Goal: Information Seeking & Learning: Learn about a topic

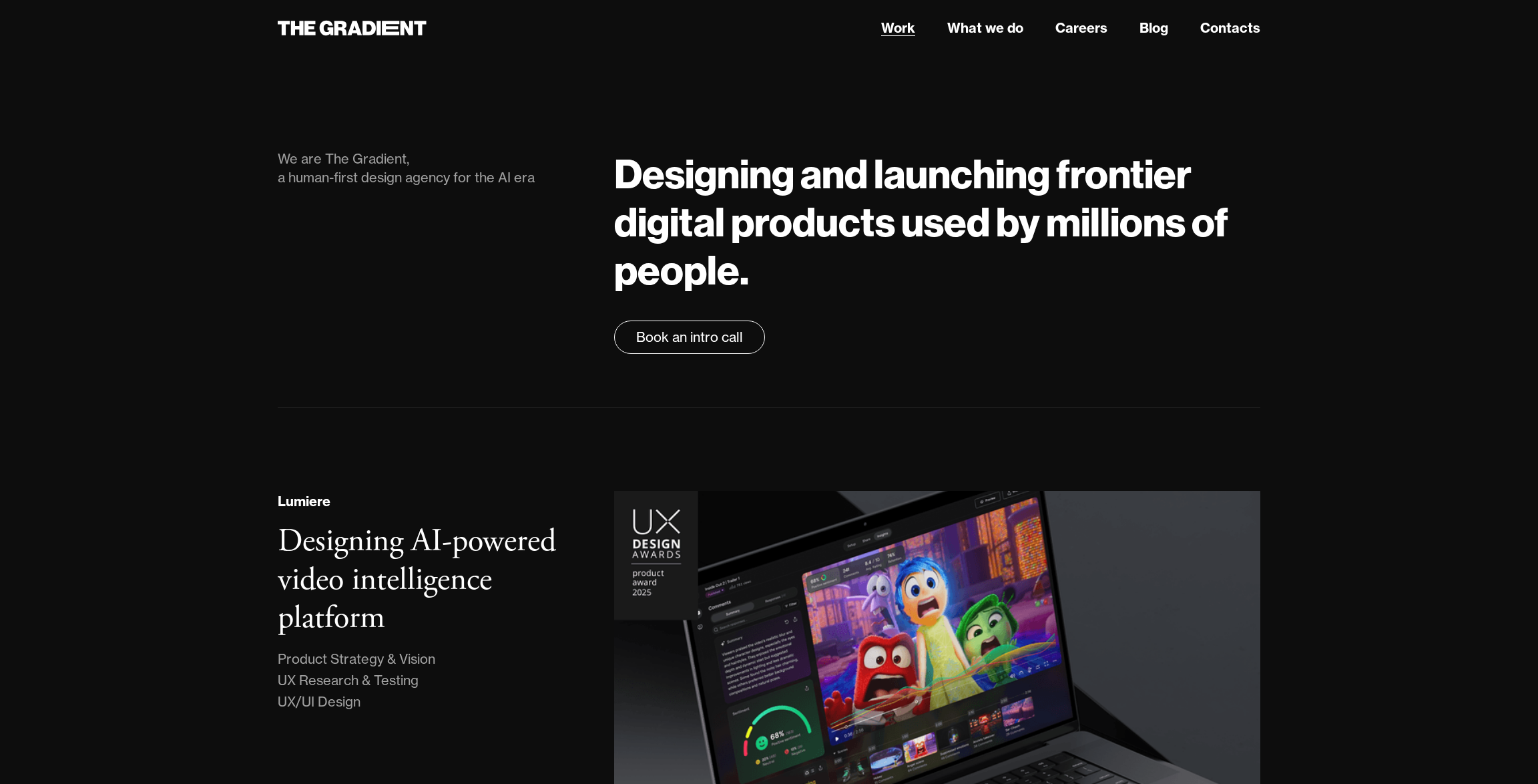
click at [896, 32] on link "Work" at bounding box center [898, 28] width 34 height 20
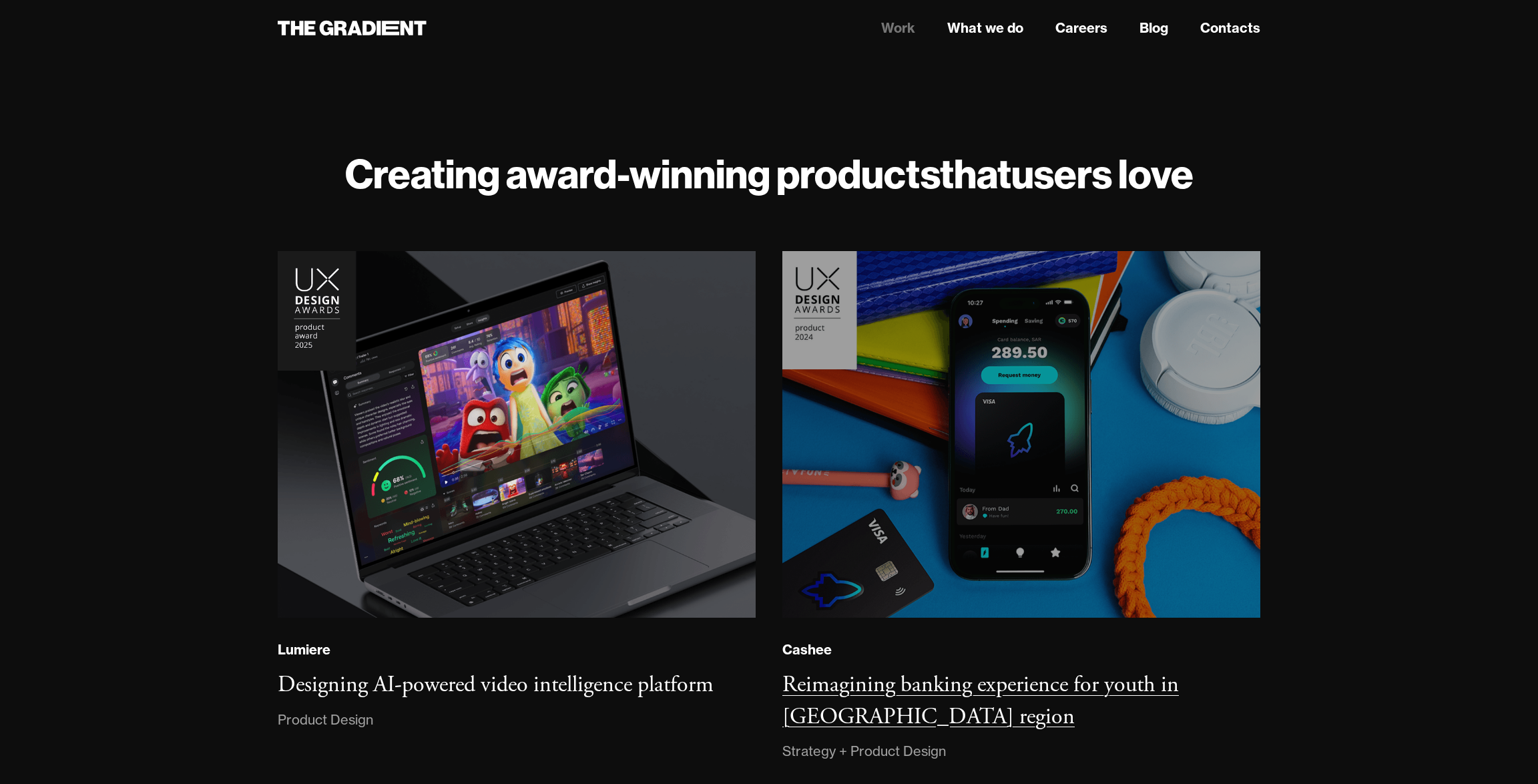
click at [1050, 521] on img at bounding box center [1022, 434] width 488 height 374
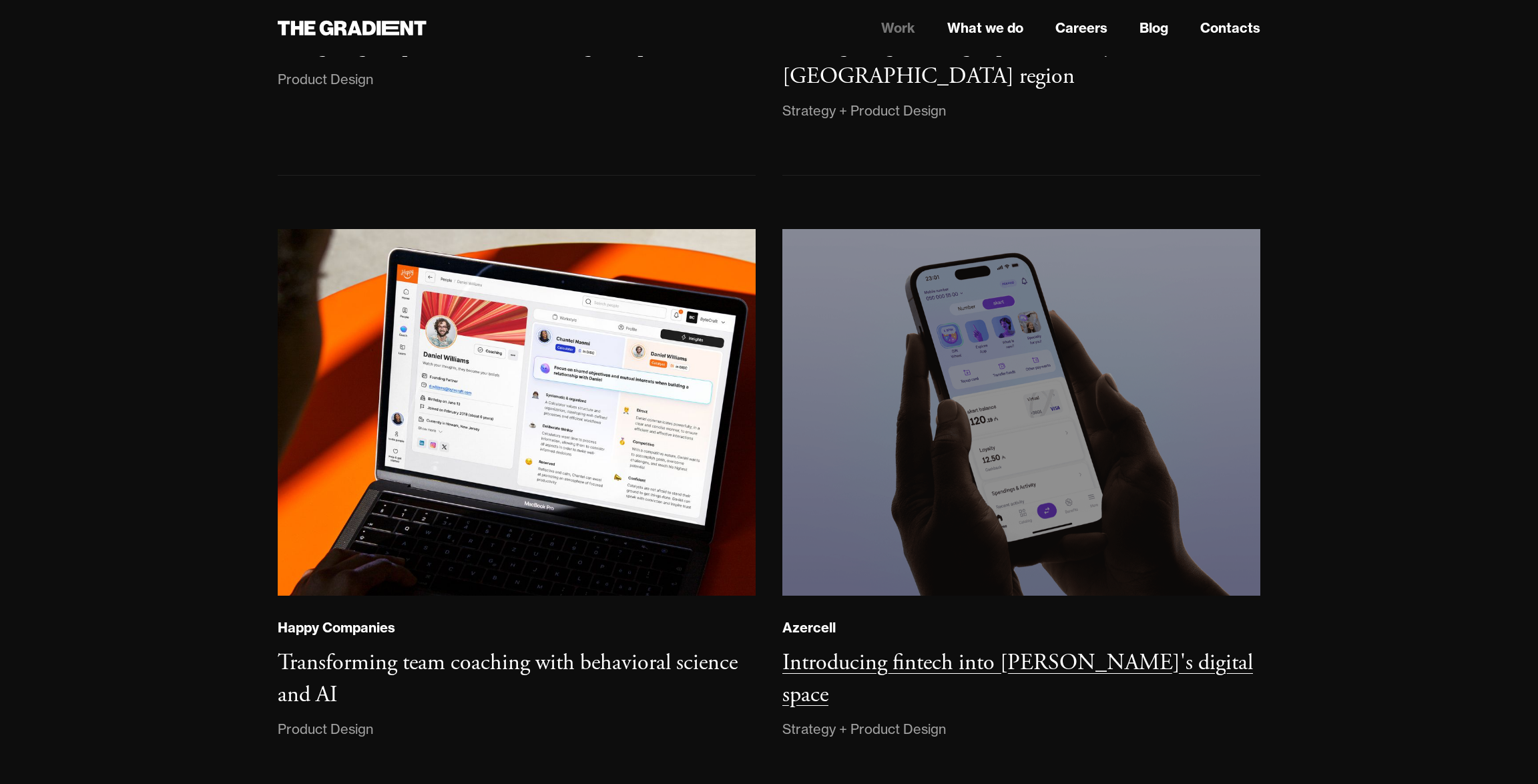
scroll to position [657, 0]
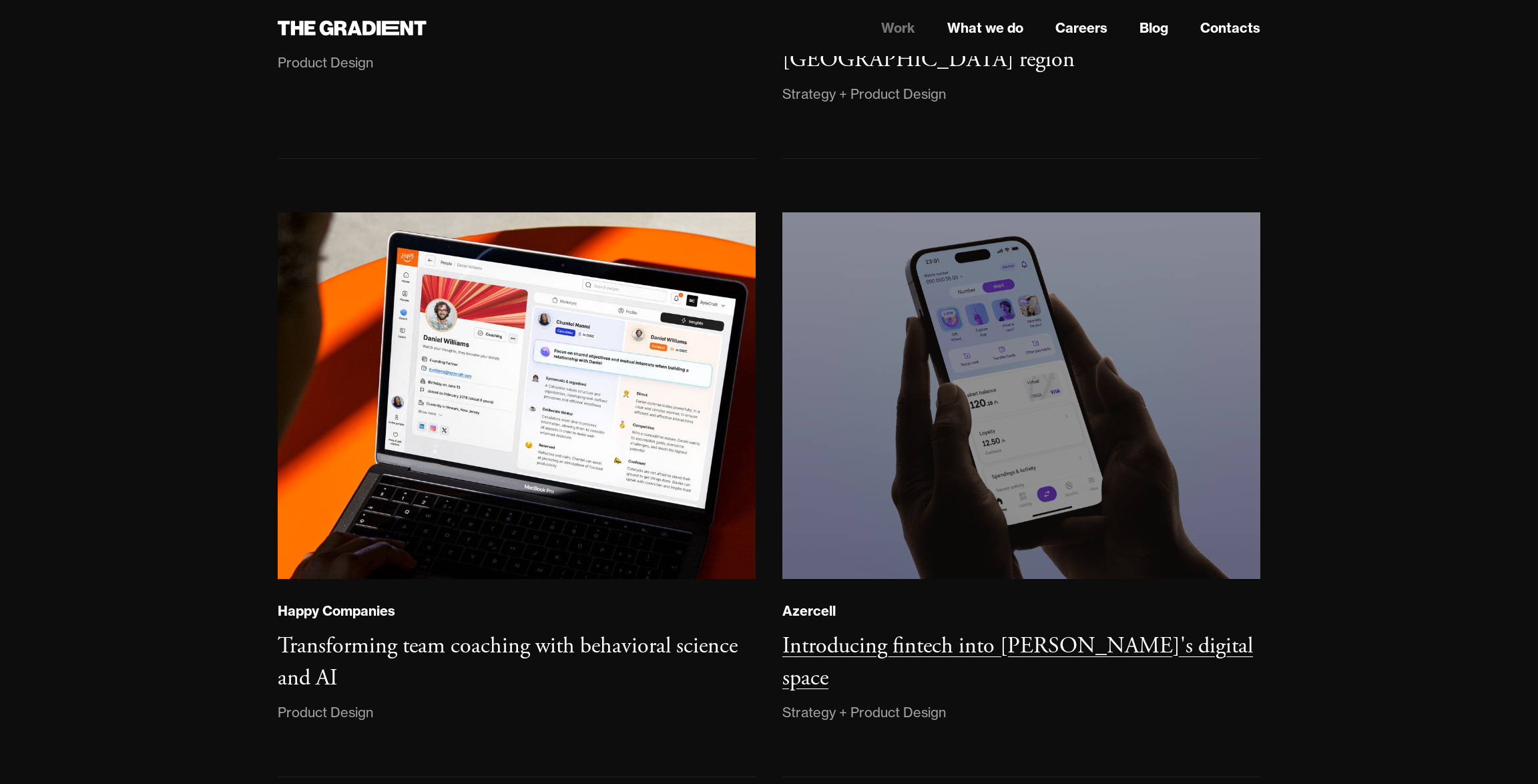
click at [1140, 435] on img at bounding box center [1022, 396] width 488 height 374
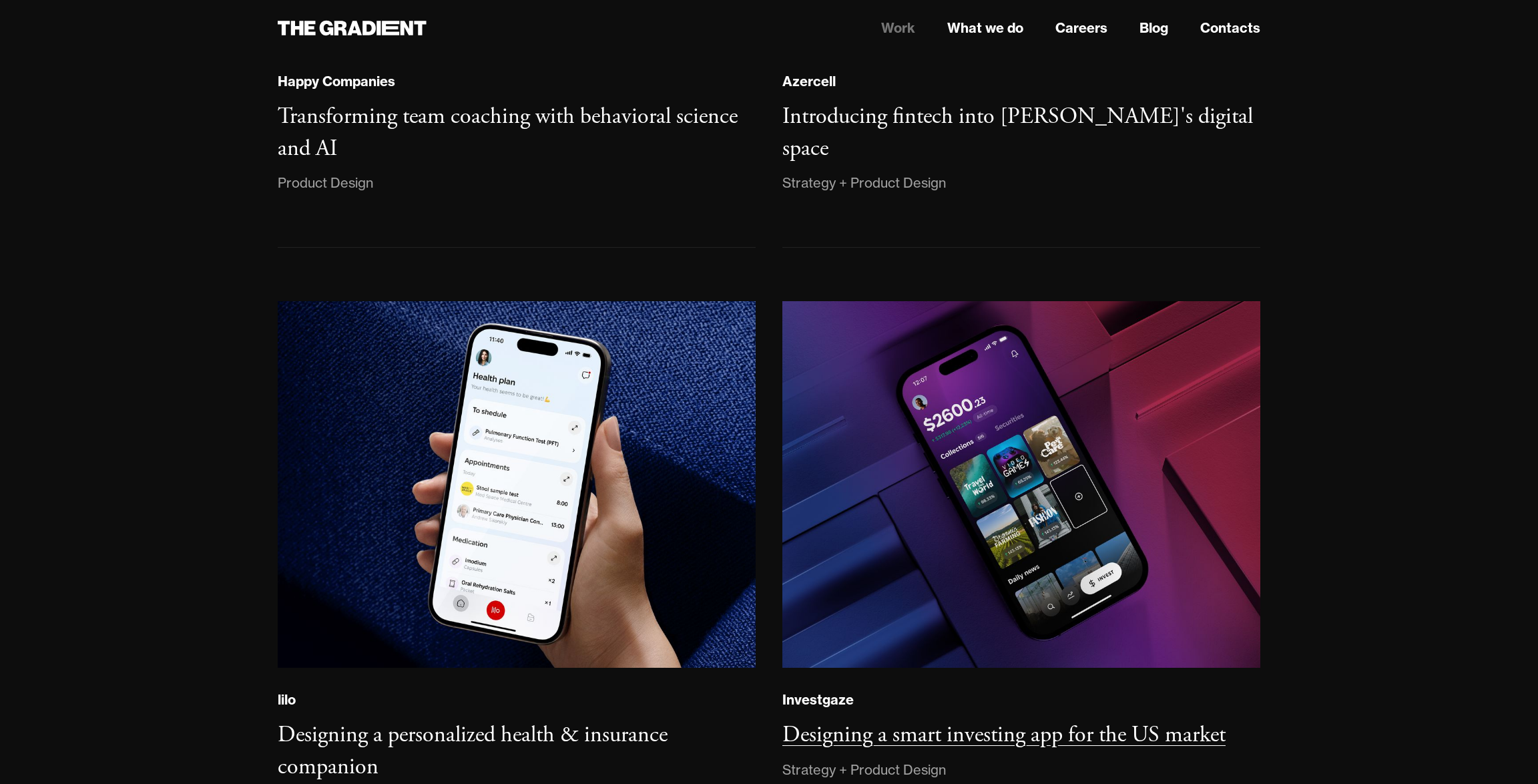
scroll to position [1202, 0]
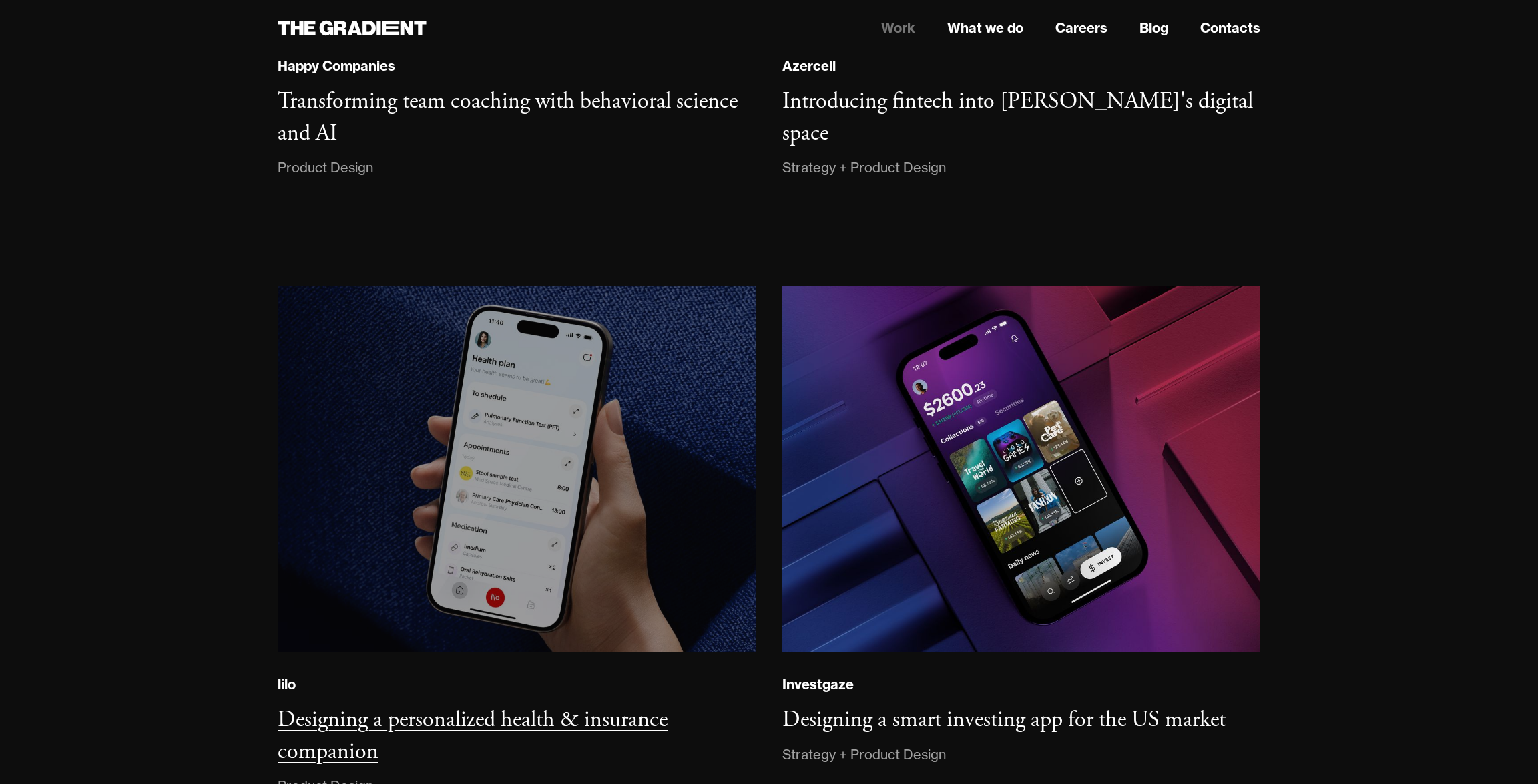
click at [447, 429] on img at bounding box center [517, 469] width 488 height 374
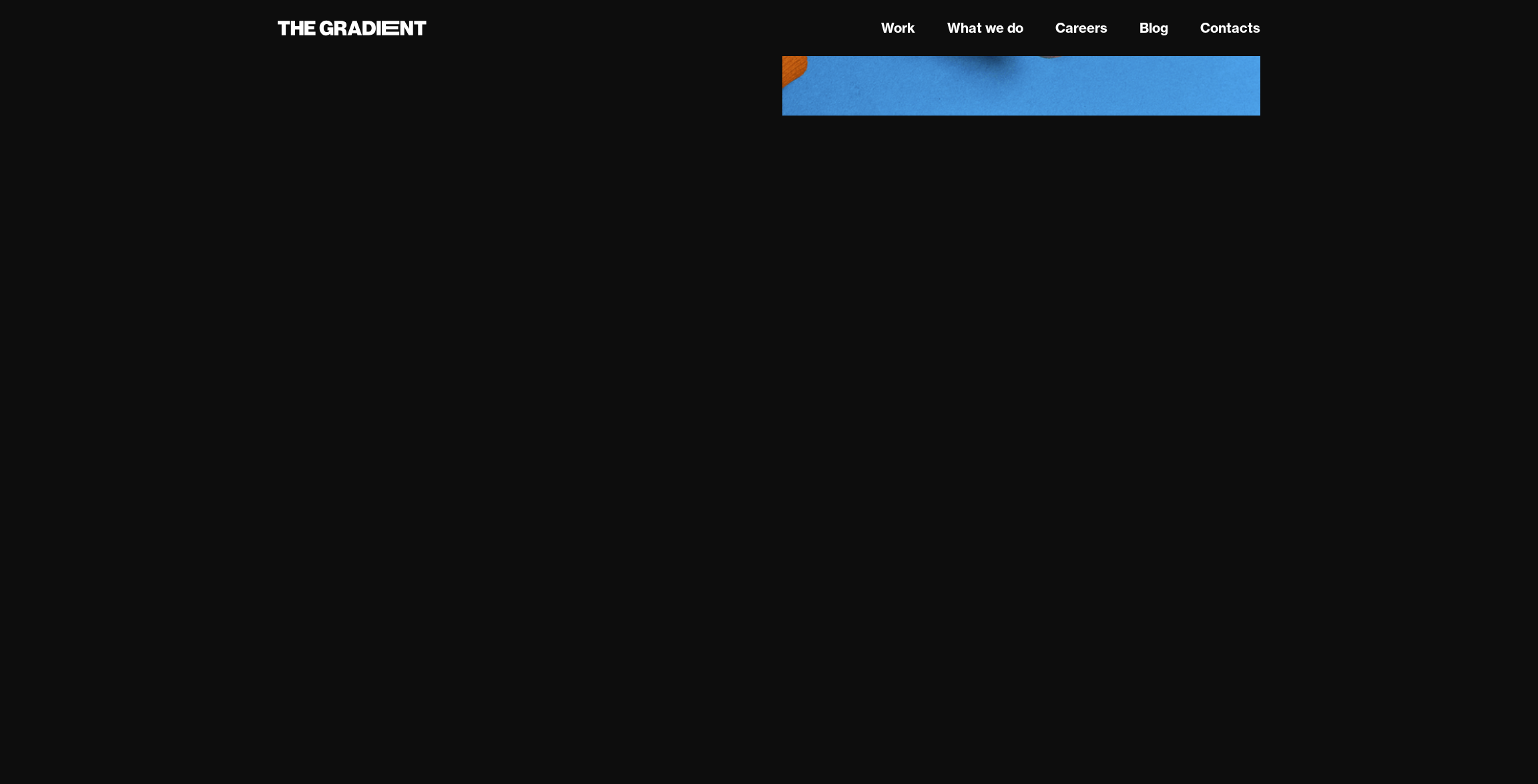
scroll to position [9885, 0]
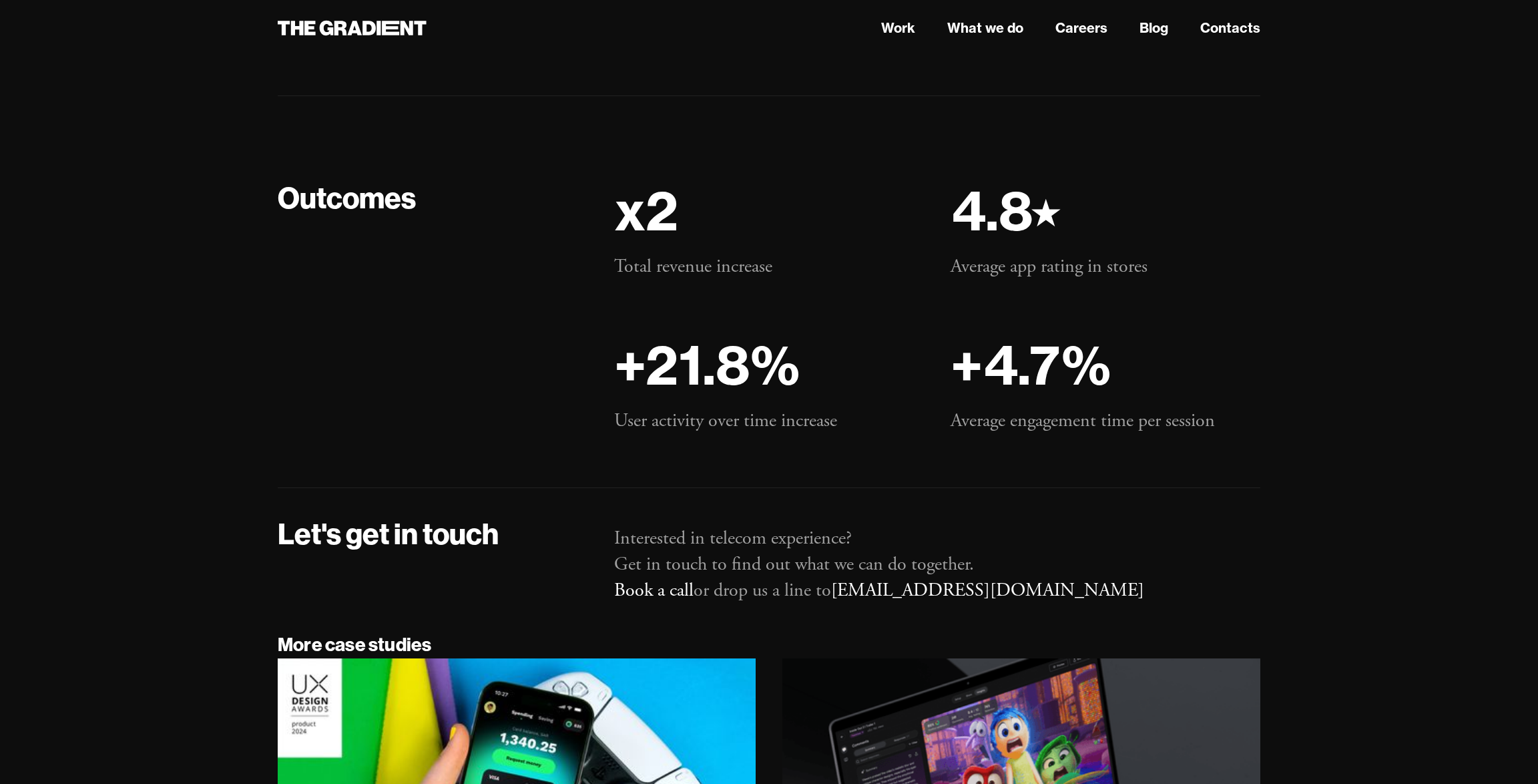
scroll to position [10080, 0]
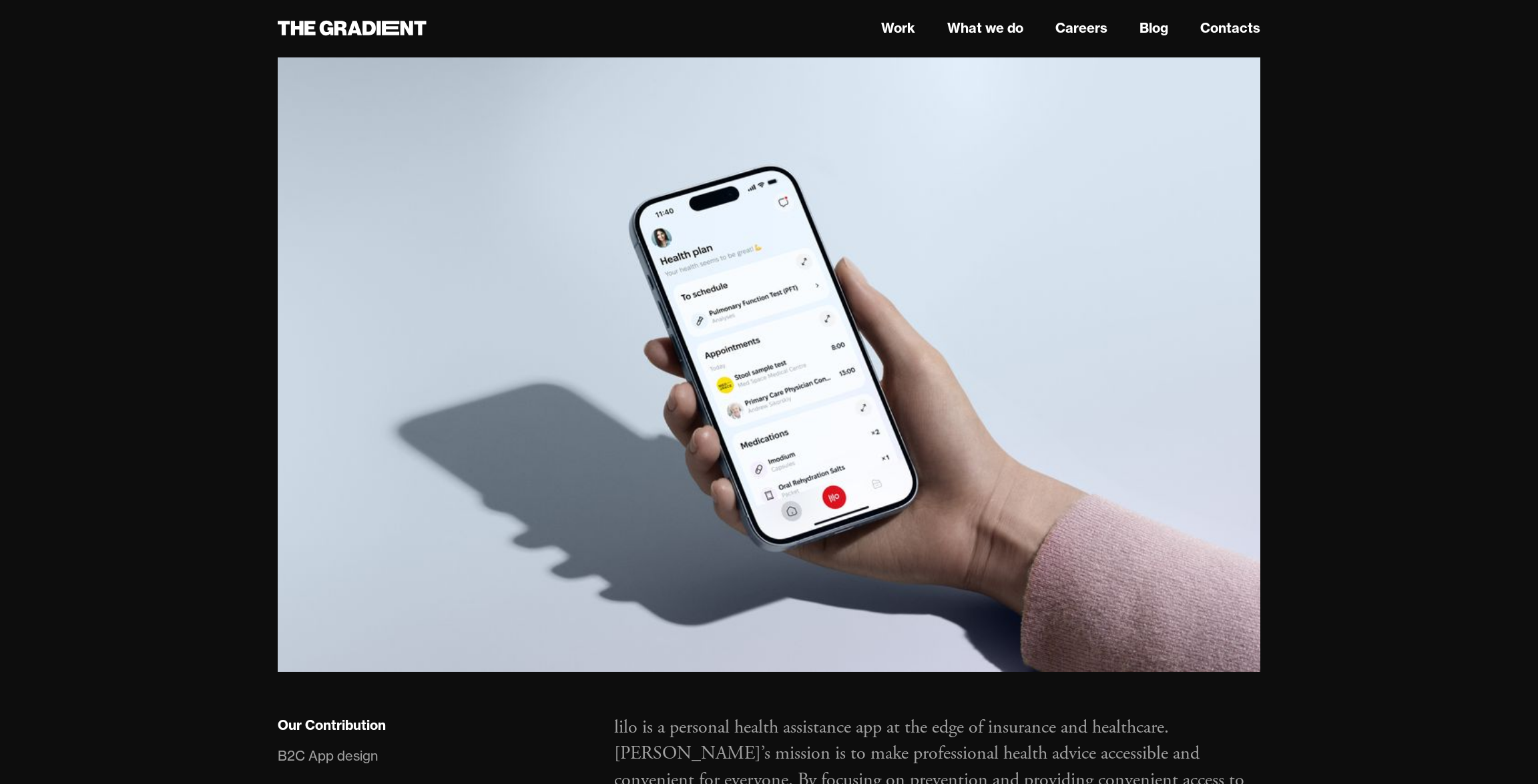
scroll to position [235, 0]
